Goal: Navigation & Orientation: Find specific page/section

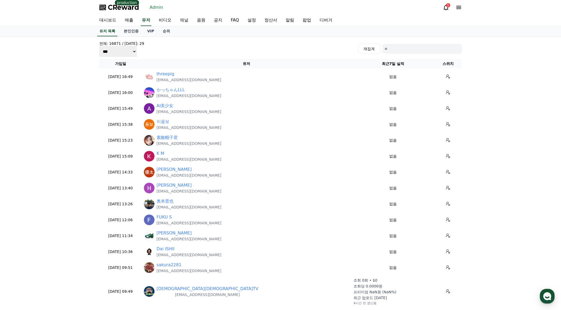
click at [187, 21] on link "채널" at bounding box center [184, 20] width 17 height 11
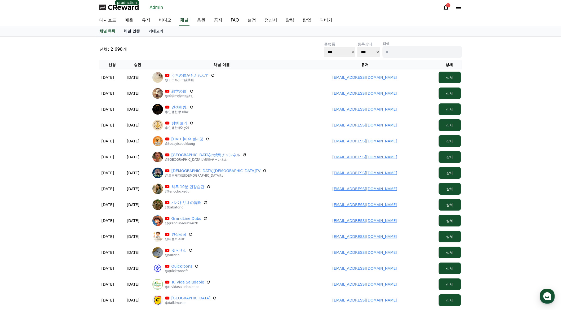
click at [130, 33] on link "채널 인증" at bounding box center [132, 31] width 25 height 10
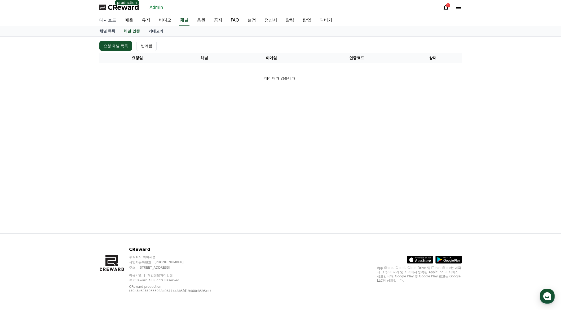
click at [112, 25] on link "대시보드" at bounding box center [107, 20] width 25 height 11
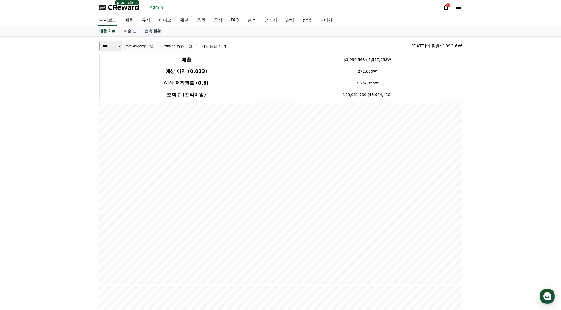
click at [116, 18] on link "대시보드" at bounding box center [107, 20] width 19 height 11
click at [110, 34] on link "매출 차트" at bounding box center [107, 31] width 20 height 10
